Goal: Task Accomplishment & Management: Manage account settings

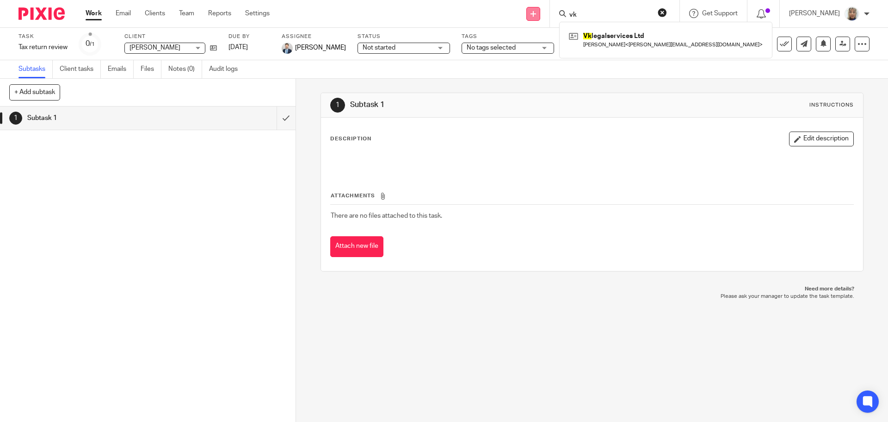
click at [536, 14] on icon at bounding box center [534, 14] width 6 height 6
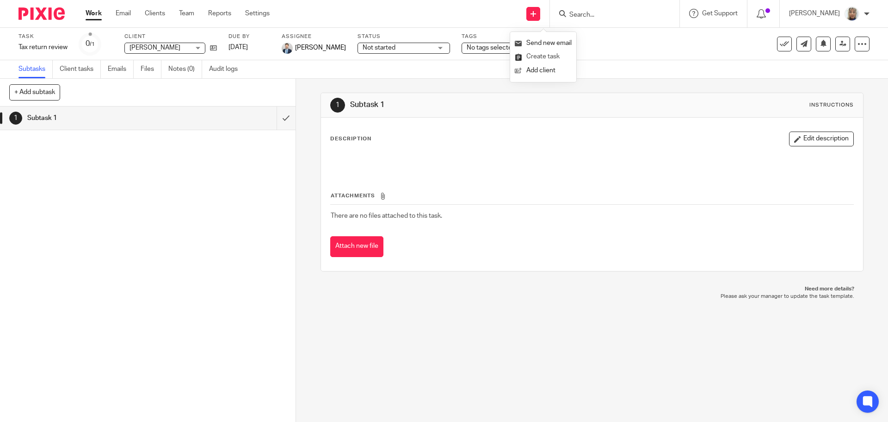
click at [549, 57] on link "Create task" at bounding box center [543, 56] width 57 height 13
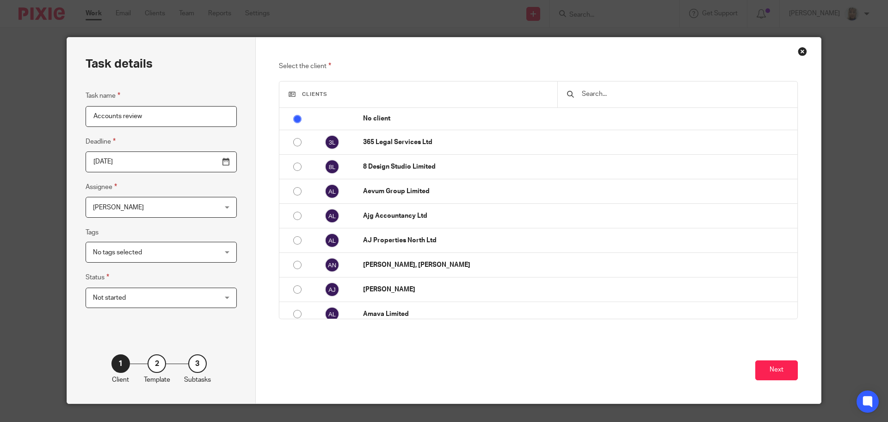
type input "Accounts review"
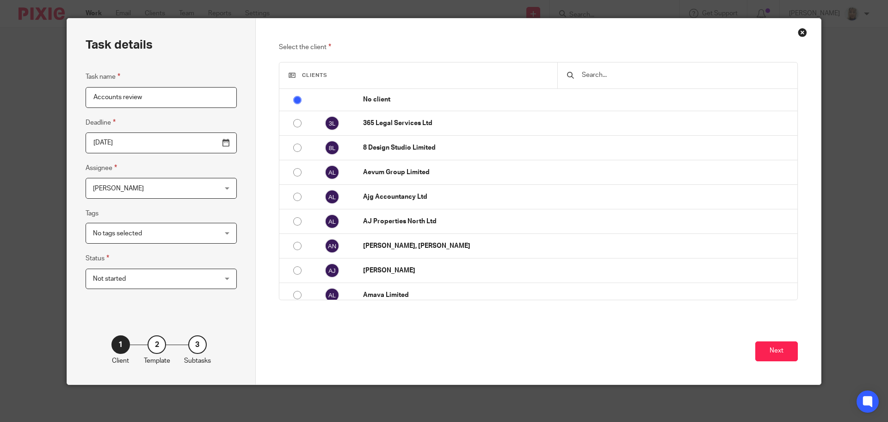
click at [598, 73] on input "text" at bounding box center [684, 75] width 207 height 10
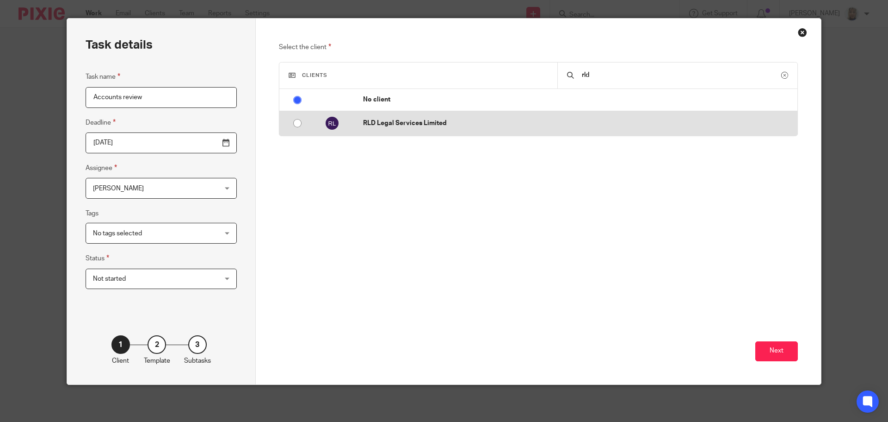
type input "rld"
click at [539, 117] on td "RLD Legal Services Limited" at bounding box center [576, 123] width 444 height 25
radio input "false"
radio input "true"
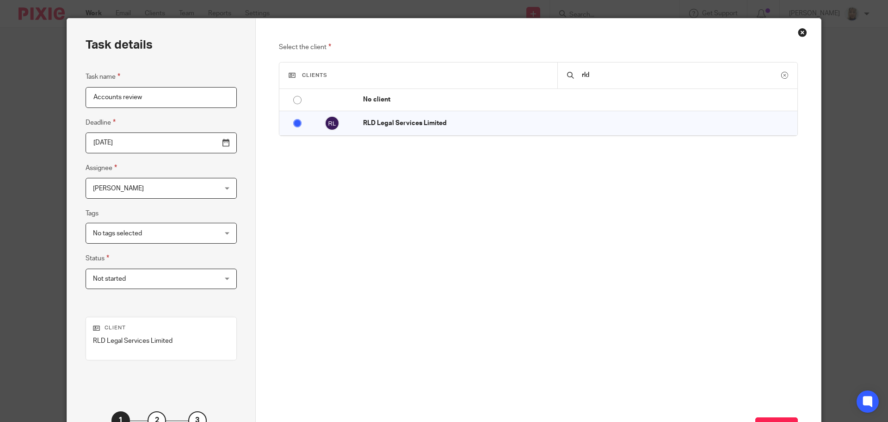
scroll to position [75, 0]
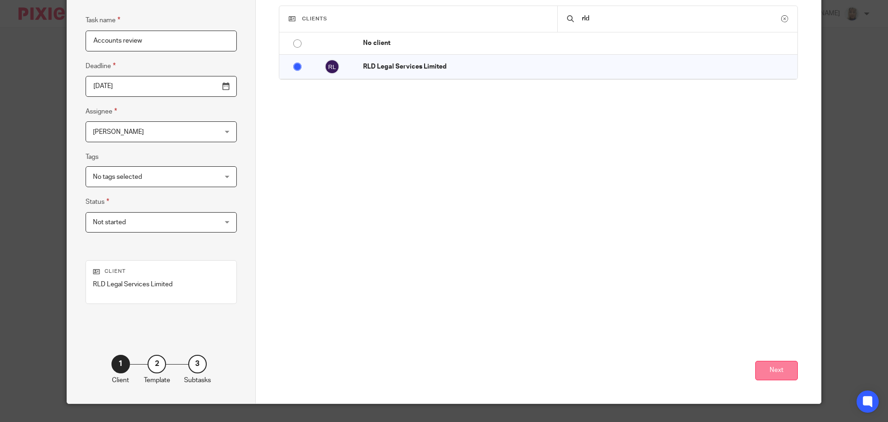
click at [769, 371] on button "Next" at bounding box center [777, 370] width 43 height 20
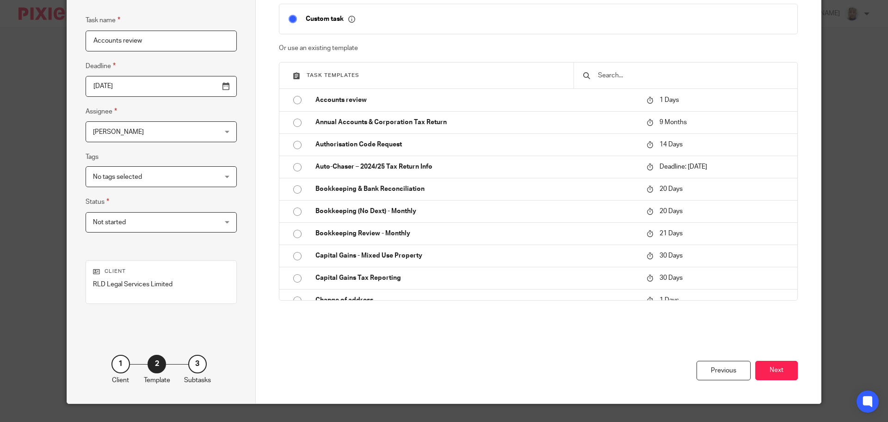
click at [769, 371] on button "Next" at bounding box center [777, 370] width 43 height 20
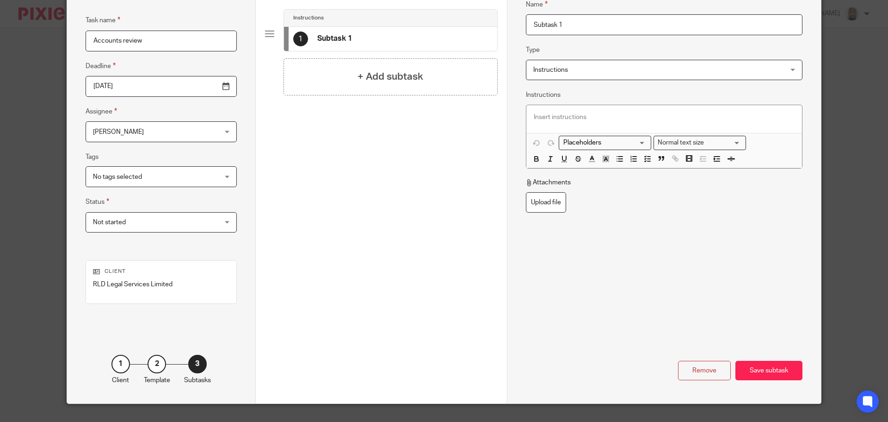
click at [769, 371] on div "Save subtask" at bounding box center [769, 370] width 67 height 20
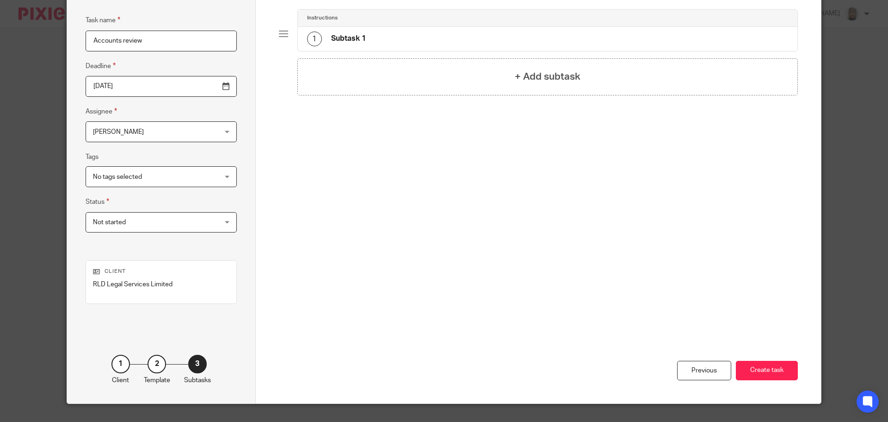
click at [769, 371] on button "Create task" at bounding box center [767, 370] width 62 height 20
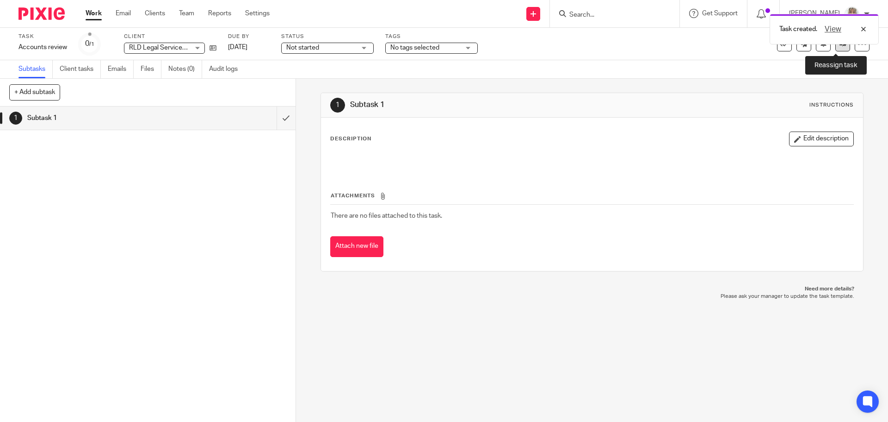
click at [836, 50] on link at bounding box center [843, 44] width 15 height 15
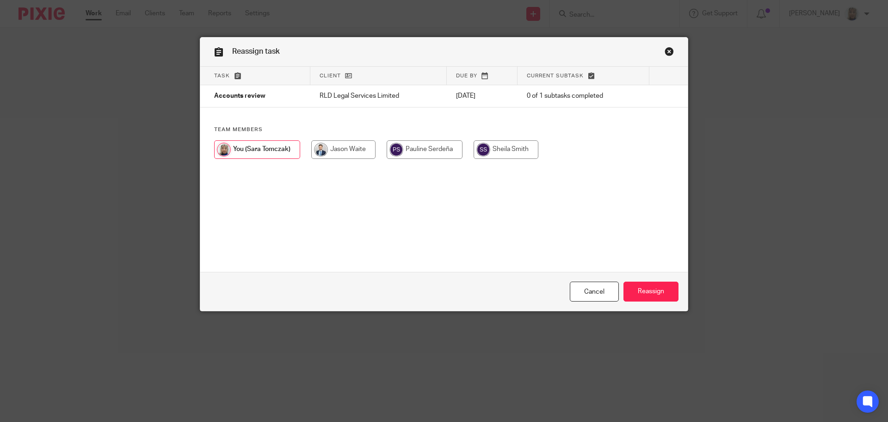
click at [346, 149] on input "radio" at bounding box center [343, 149] width 64 height 19
radio input "true"
click at [647, 295] on input "Reassign" at bounding box center [651, 291] width 55 height 20
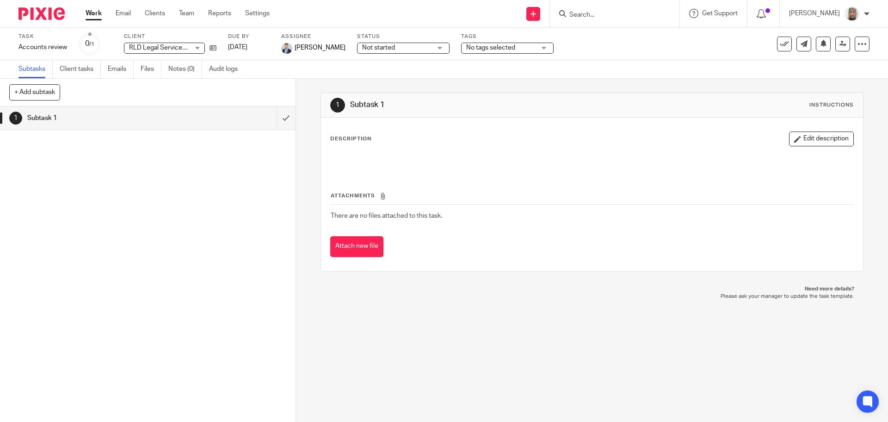
click at [602, 13] on input "Search" at bounding box center [610, 15] width 83 height 8
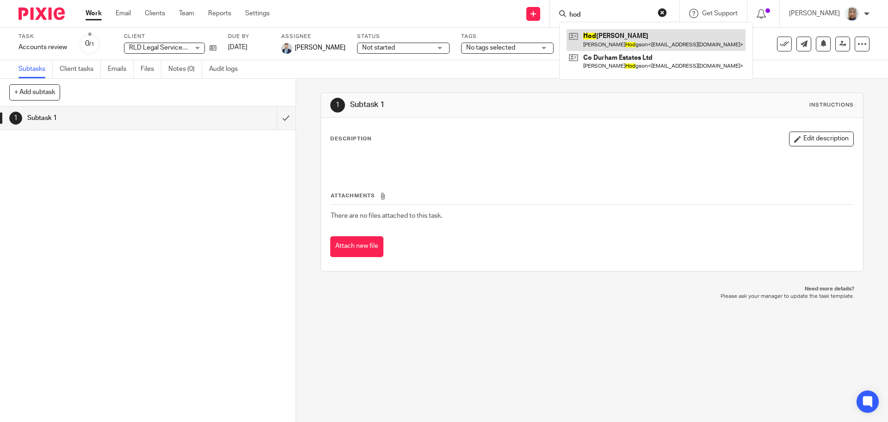
type input "hod"
click at [631, 38] on link at bounding box center [656, 39] width 179 height 21
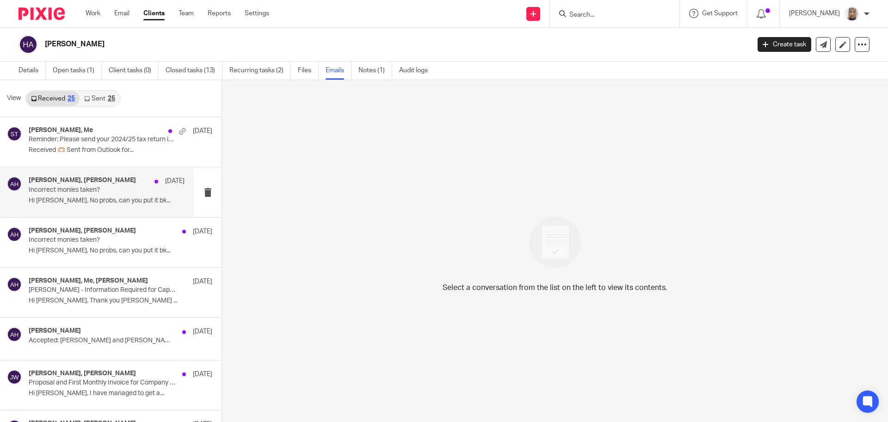
click at [113, 189] on p "Incorrect monies taken?" at bounding box center [91, 190] width 125 height 8
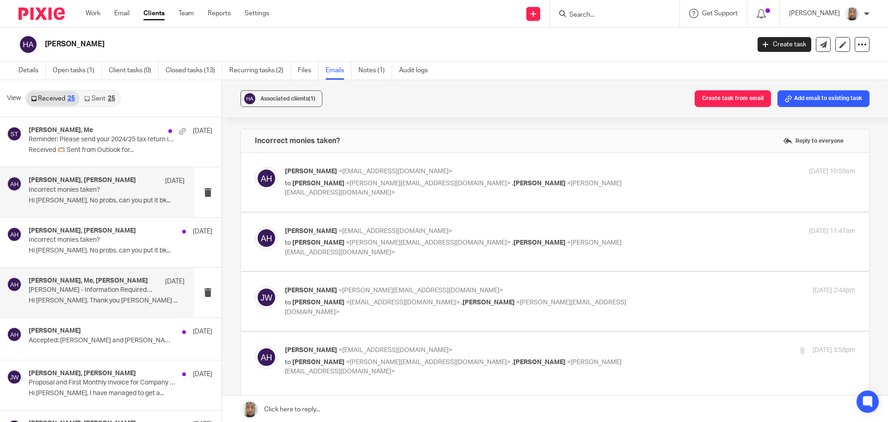
click at [110, 298] on p "Hi [PERSON_NAME], Thank you [PERSON_NAME] ..." at bounding box center [107, 301] width 156 height 8
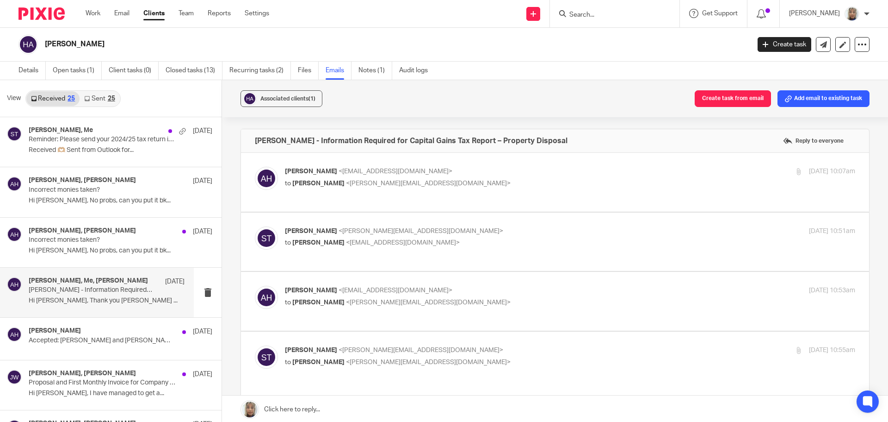
scroll to position [36, 0]
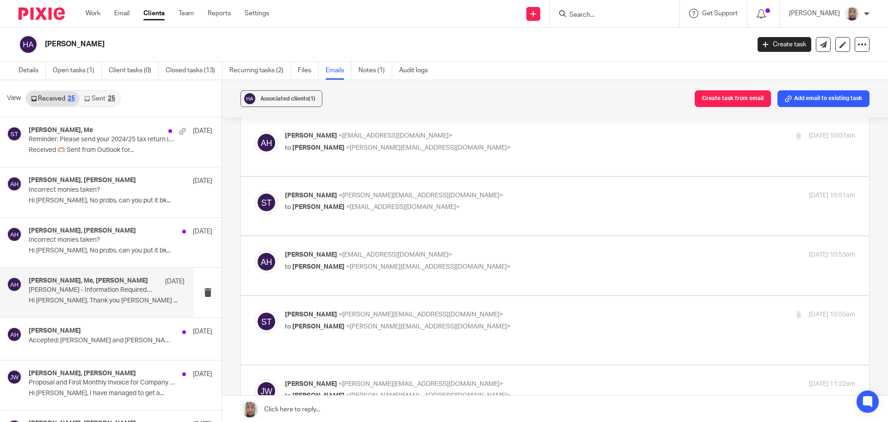
click at [624, 154] on div "[PERSON_NAME] <[EMAIL_ADDRESS][DOMAIN_NAME]> to [PERSON_NAME] <[PERSON_NAME][EM…" at bounding box center [570, 142] width 571 height 23
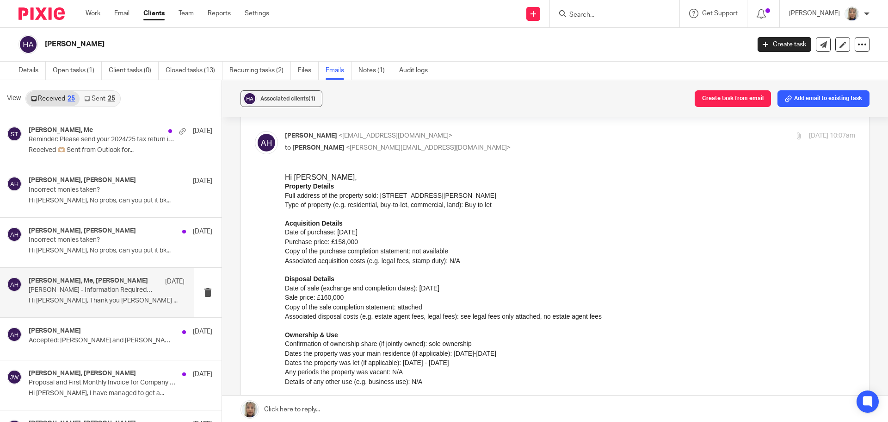
scroll to position [0, 0]
click at [624, 154] on div "[PERSON_NAME] <[EMAIL_ADDRESS][DOMAIN_NAME]> to [PERSON_NAME] <[PERSON_NAME][EM…" at bounding box center [570, 142] width 571 height 23
checkbox input "false"
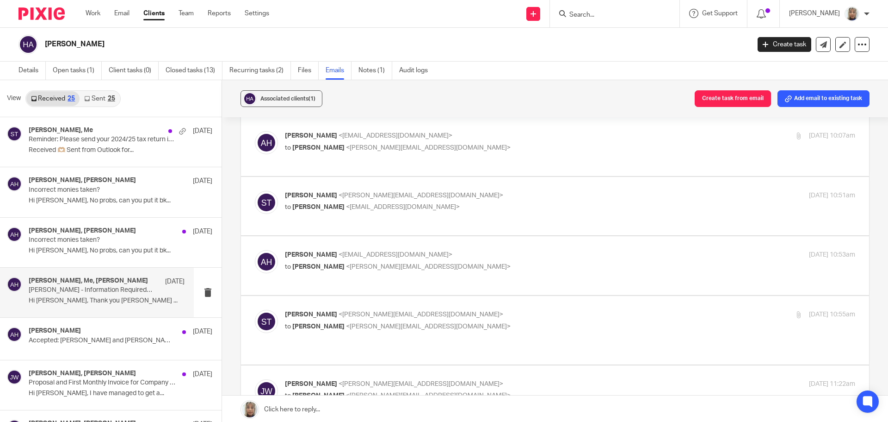
click at [583, 209] on div "[PERSON_NAME] <[PERSON_NAME][EMAIL_ADDRESS][DOMAIN_NAME]> to [PERSON_NAME] <[EM…" at bounding box center [555, 206] width 601 height 31
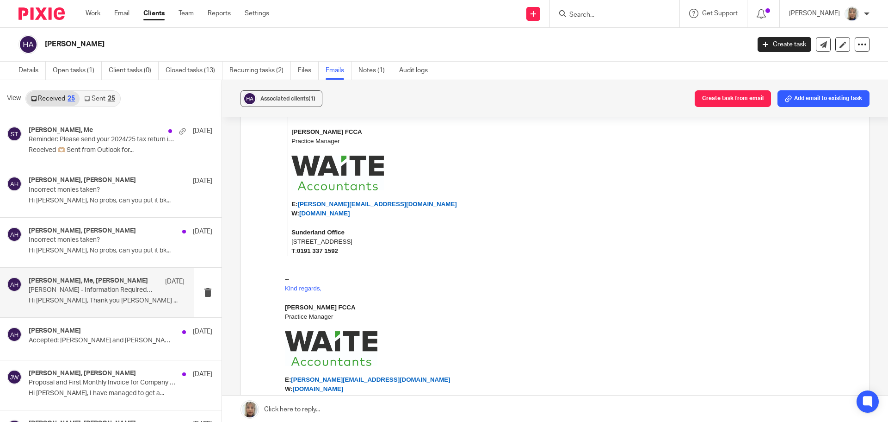
scroll to position [1960, 0]
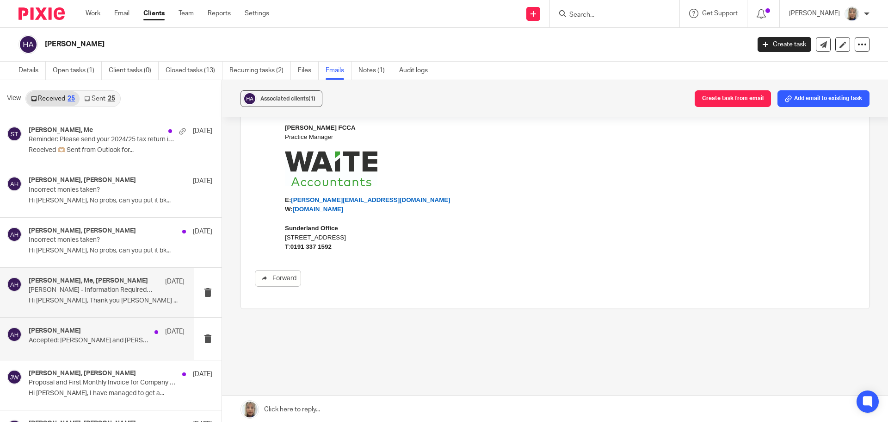
click at [55, 324] on div "[PERSON_NAME] [DATE] Accepted: [PERSON_NAME] and [PERSON_NAME]" at bounding box center [97, 338] width 194 height 42
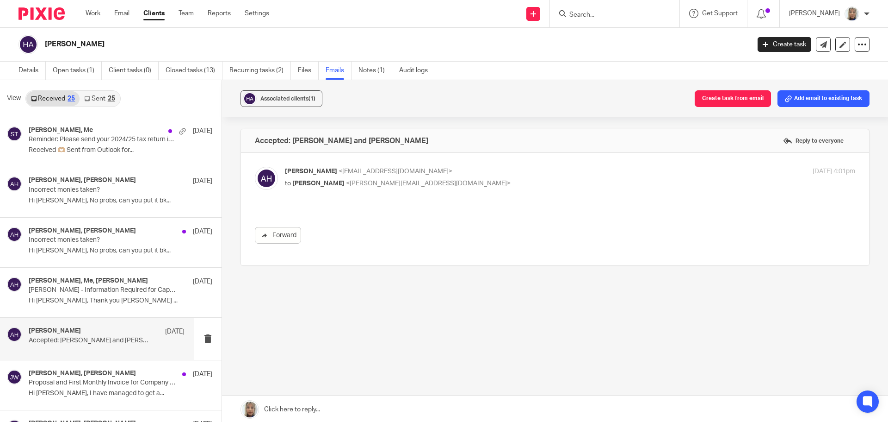
scroll to position [0, 0]
click at [68, 373] on h4 "anthony hodgson, Jason Waite" at bounding box center [82, 373] width 107 height 8
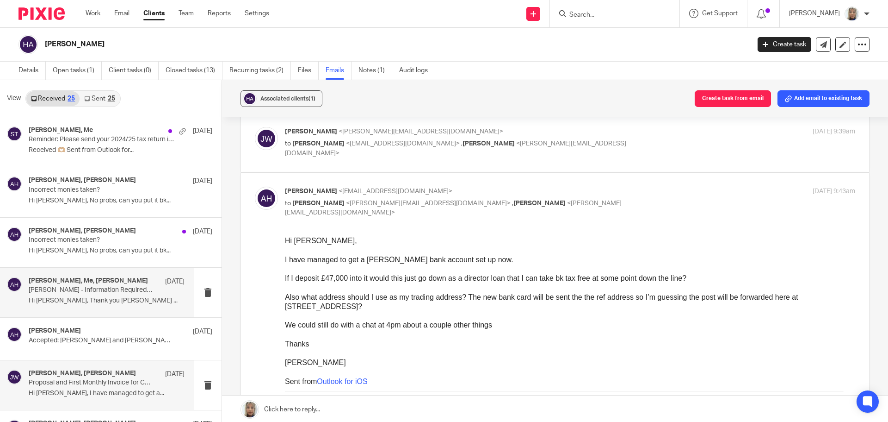
click at [122, 300] on p "Hi Sara, Thank you Anthony ..." at bounding box center [107, 301] width 156 height 8
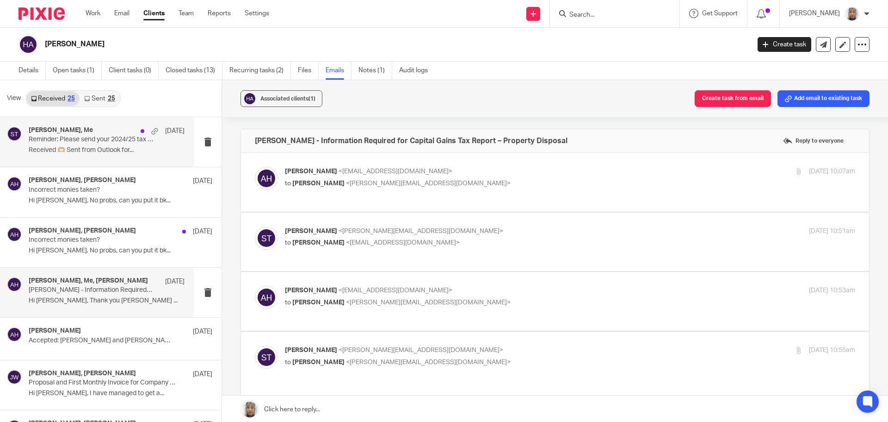
click at [137, 149] on p "Received 🫶🏼 Sent from Outlook for..." at bounding box center [107, 150] width 156 height 8
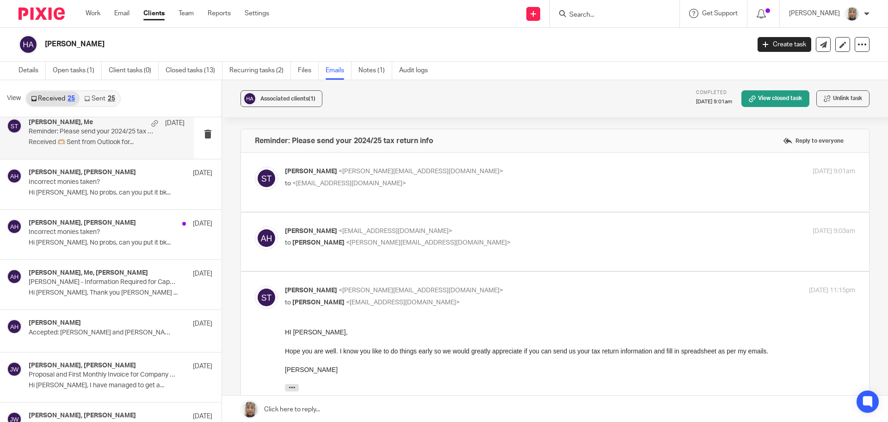
scroll to position [10, 0]
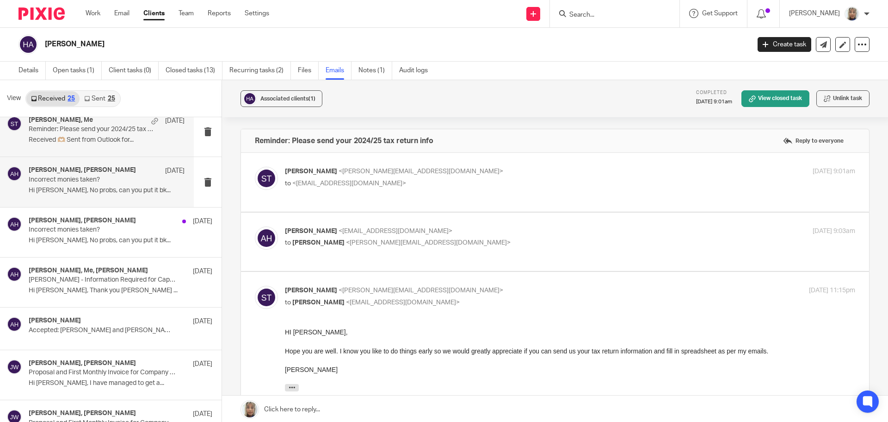
click at [99, 188] on p "Hi Jason, No probs, can you put it bk..." at bounding box center [107, 190] width 156 height 8
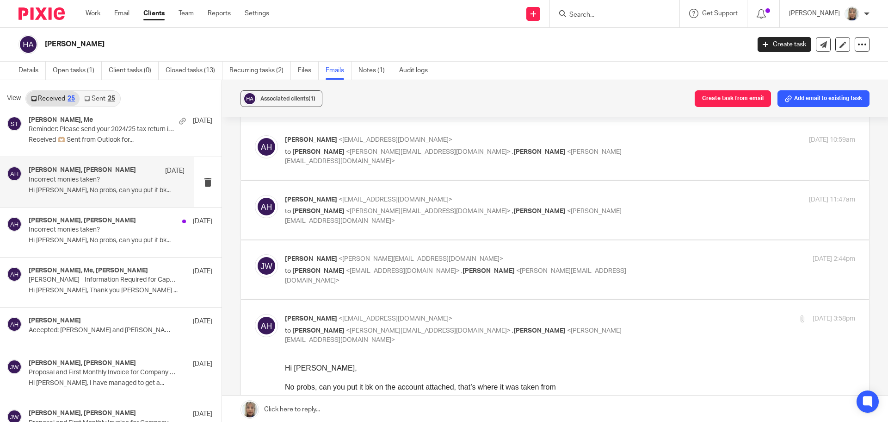
scroll to position [0, 0]
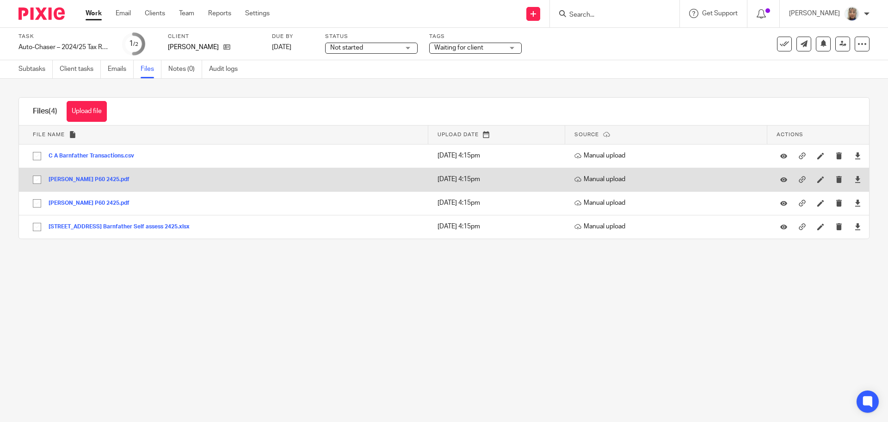
click at [851, 177] on div at bounding box center [858, 180] width 14 height 14
click at [855, 178] on icon at bounding box center [858, 179] width 7 height 7
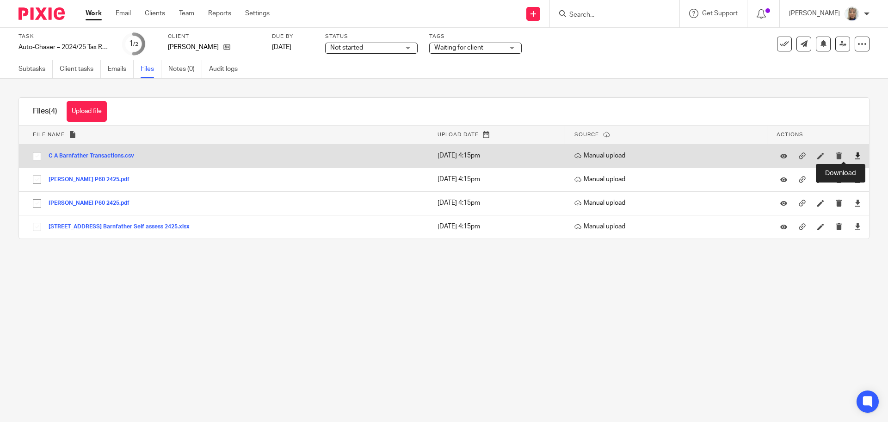
click at [855, 157] on icon at bounding box center [858, 155] width 7 height 7
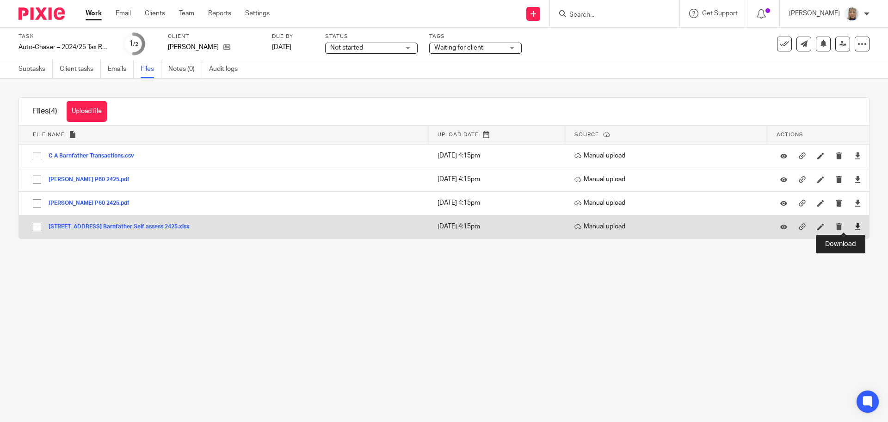
click at [855, 227] on icon at bounding box center [858, 226] width 7 height 7
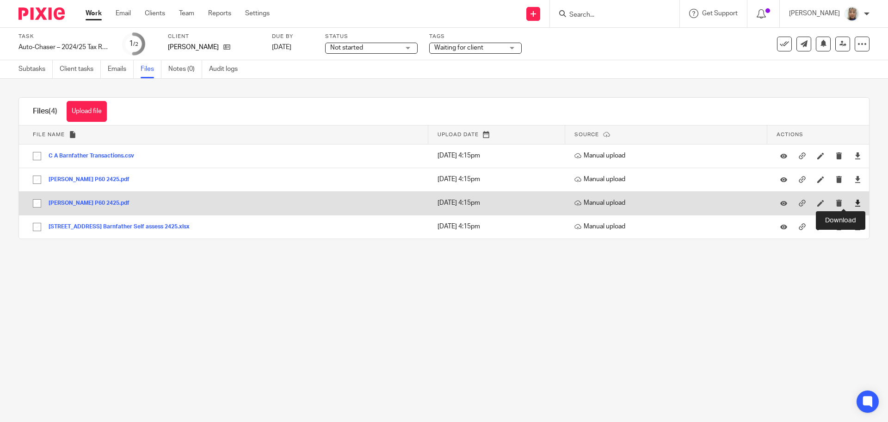
click at [855, 202] on icon at bounding box center [858, 202] width 7 height 7
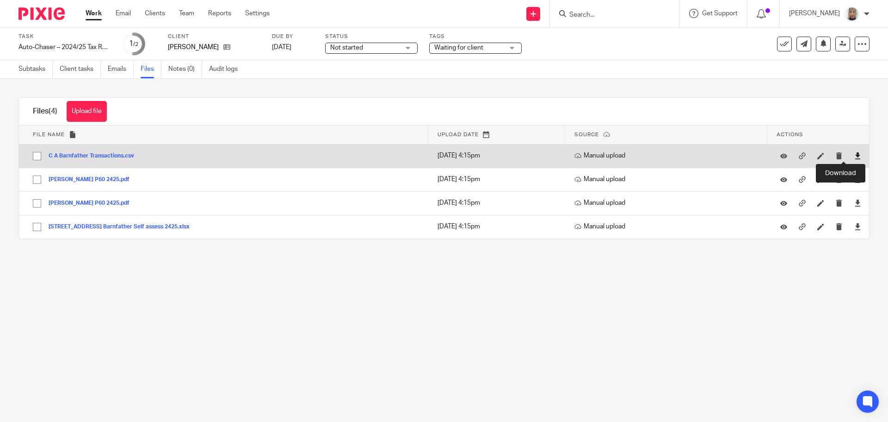
click at [855, 155] on icon at bounding box center [858, 155] width 7 height 7
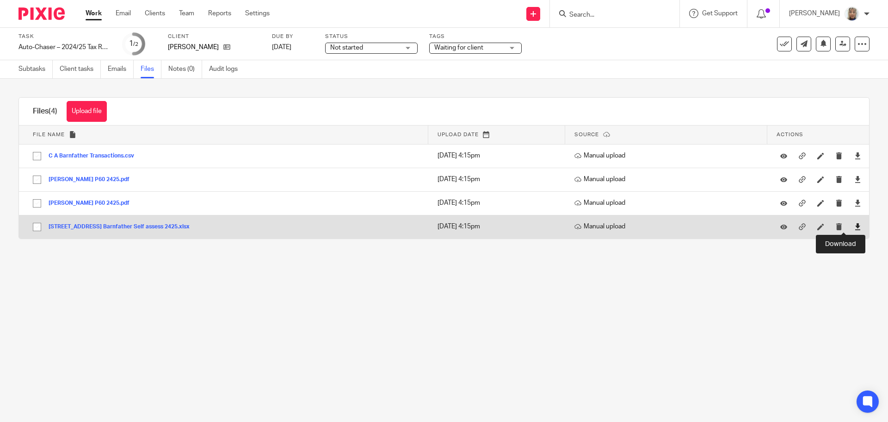
click at [855, 229] on icon at bounding box center [858, 226] width 7 height 7
